Goal: Task Accomplishment & Management: Complete application form

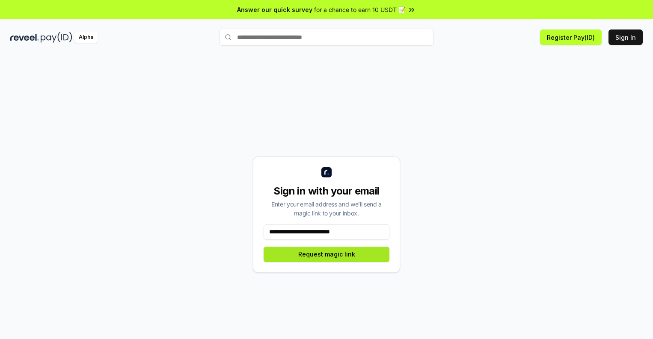
type input "**********"
click at [326, 254] on button "Request magic link" at bounding box center [326, 254] width 126 height 15
